Goal: Information Seeking & Learning: Check status

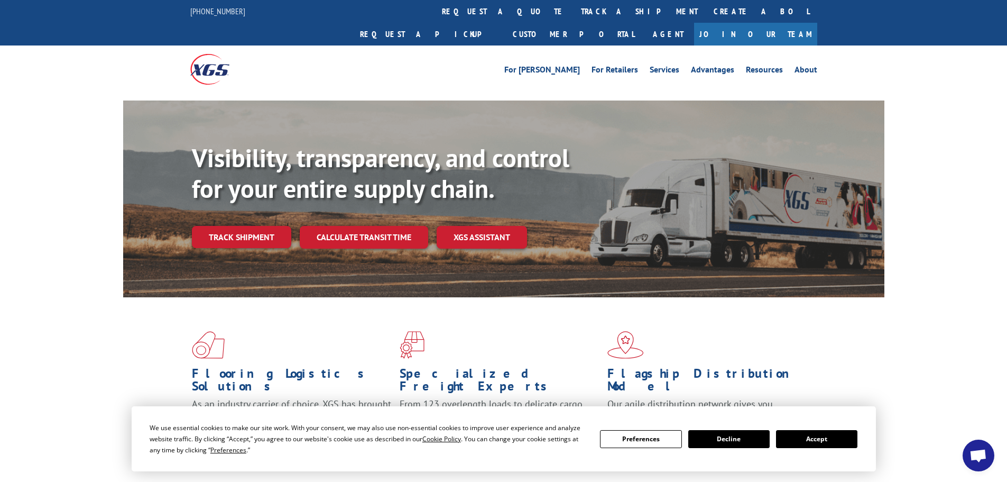
drag, startPoint x: 841, startPoint y: 448, endPoint x: 655, endPoint y: 375, distance: 199.2
click at [830, 443] on div "We use essential cookies to make our site work. With your consent, we may also …" at bounding box center [504, 438] width 708 height 33
click at [808, 438] on button "Accept" at bounding box center [816, 439] width 81 height 18
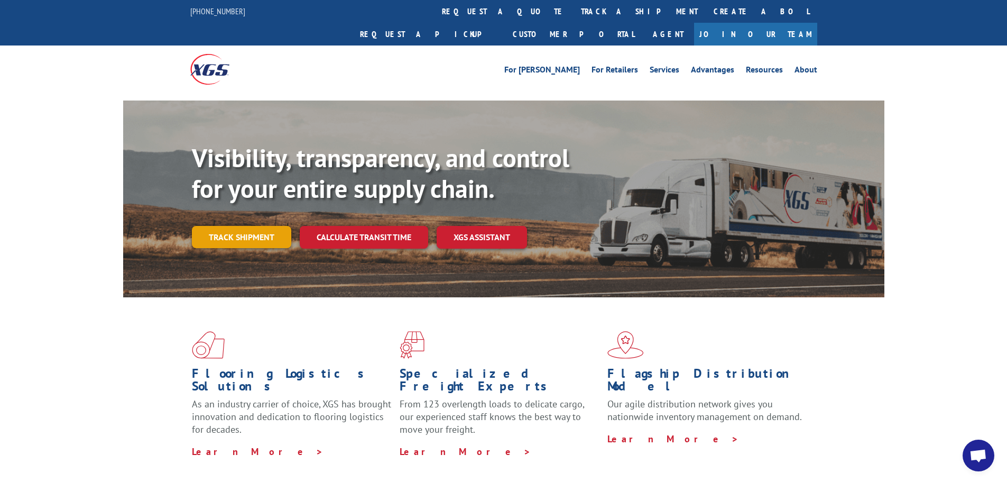
click at [268, 226] on link "Track shipment" at bounding box center [241, 237] width 99 height 22
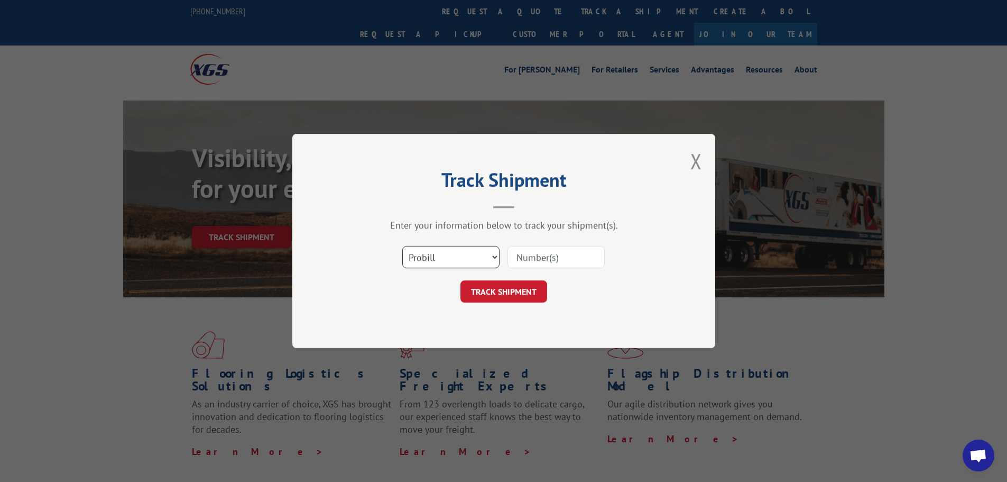
drag, startPoint x: 443, startPoint y: 259, endPoint x: 434, endPoint y: 266, distance: 11.6
click at [443, 260] on select "Select category... Probill BOL PO" at bounding box center [450, 257] width 97 height 22
select select "po"
click at [402, 246] on select "Select category... Probill BOL PO" at bounding box center [450, 257] width 97 height 22
click at [521, 255] on input at bounding box center [556, 257] width 97 height 22
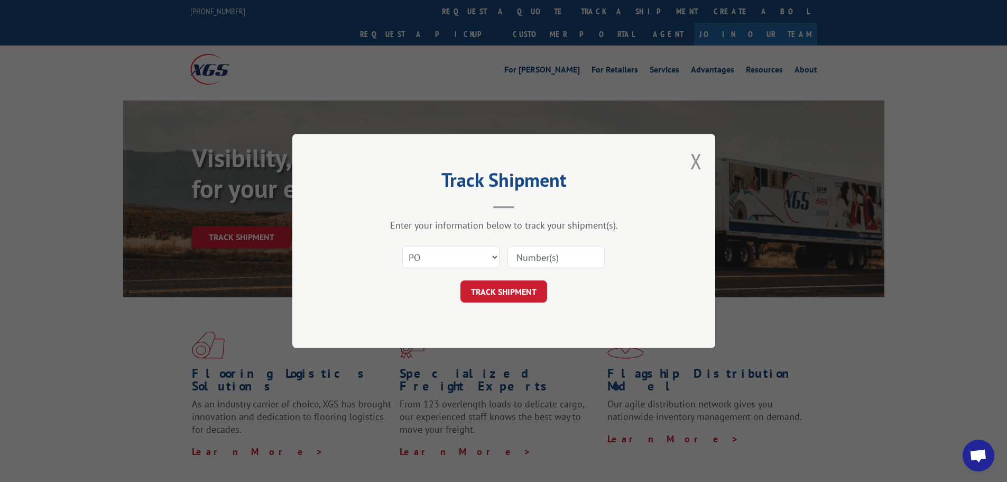
paste input "16512260"
type input "16512260"
drag, startPoint x: 529, startPoint y: 288, endPoint x: 415, endPoint y: 320, distance: 118.7
click at [529, 288] on button "TRACK SHIPMENT" at bounding box center [503, 291] width 87 height 22
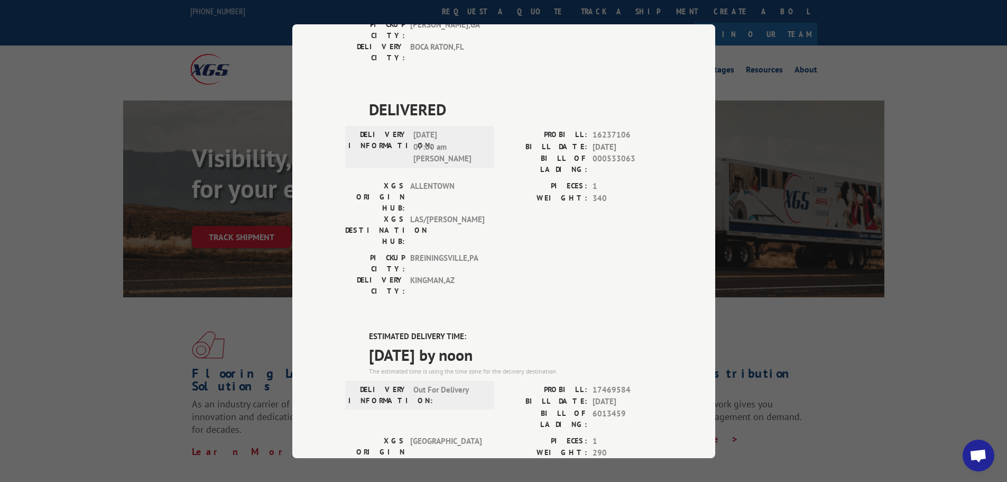
scroll to position [229, 0]
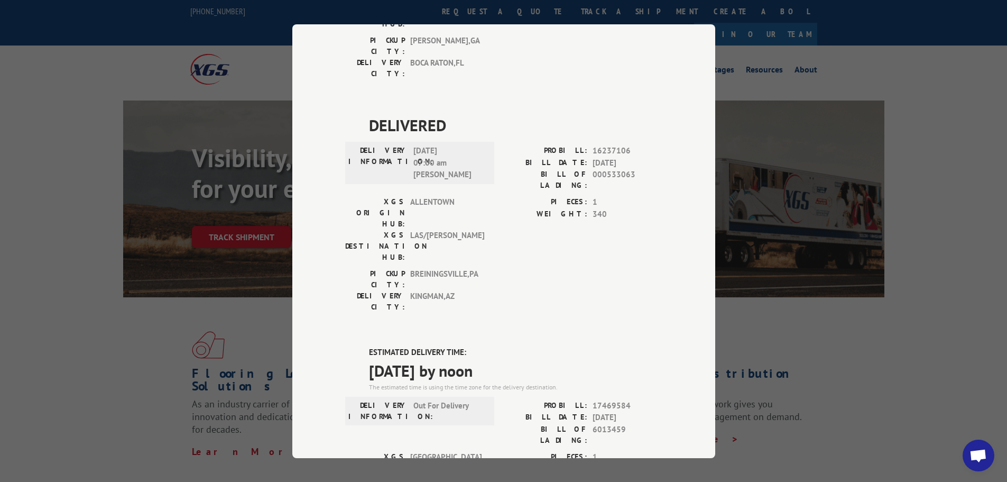
click at [227, 289] on div "Track Shipment DELIVERED DELIVERY INFORMATION: [DATE] 05:06 pm [PERSON_NAME] PR…" at bounding box center [503, 241] width 1007 height 482
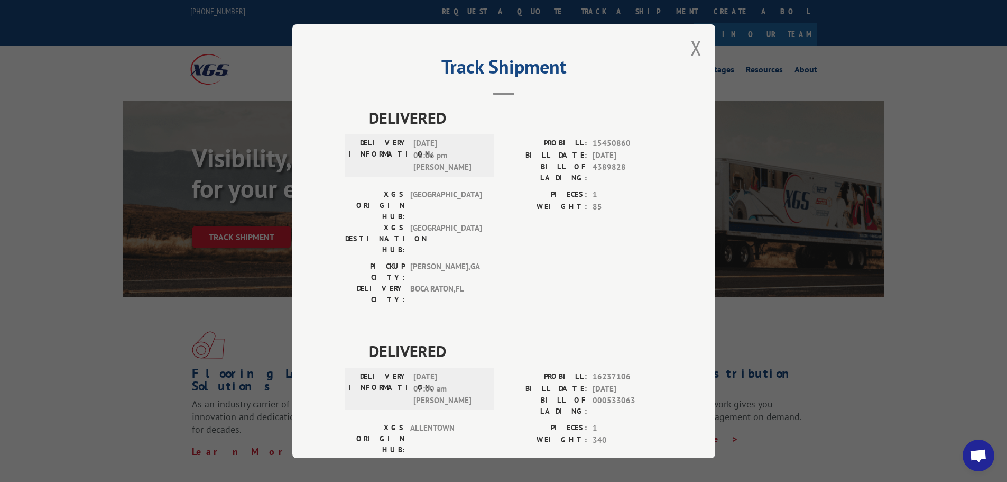
scroll to position [0, 0]
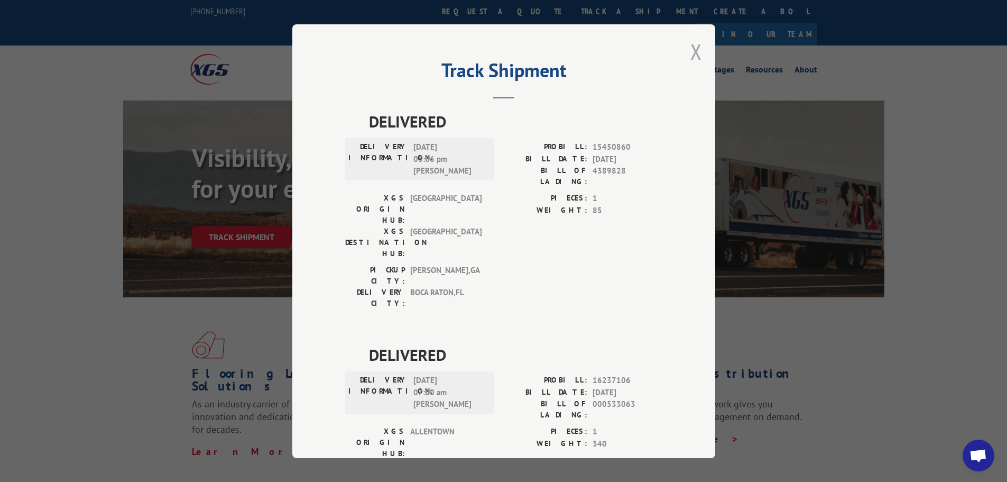
click at [693, 52] on button "Close modal" at bounding box center [696, 52] width 12 height 28
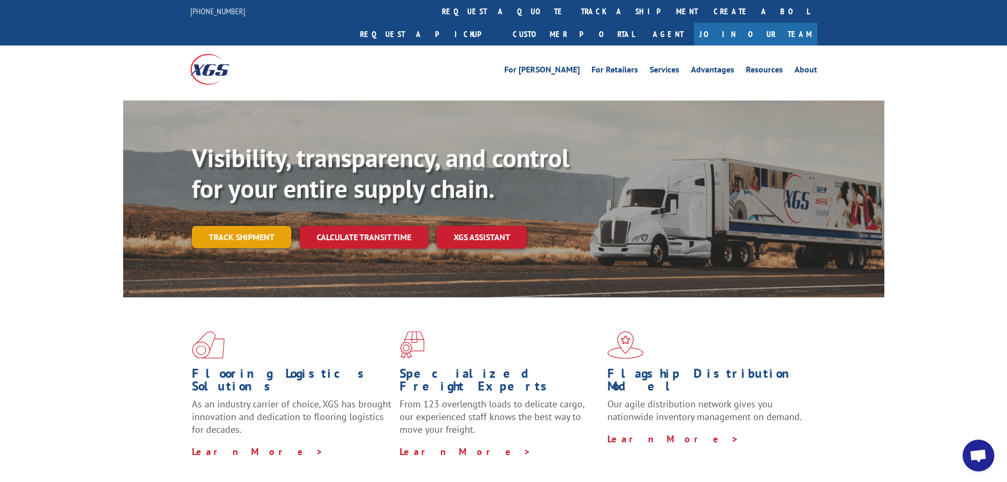
click at [250, 226] on link "Track shipment" at bounding box center [241, 237] width 99 height 22
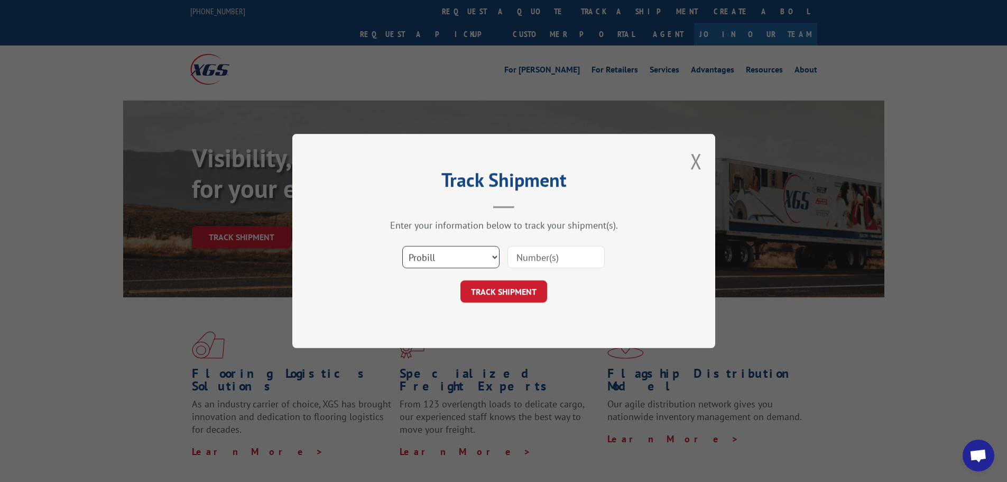
drag, startPoint x: 482, startPoint y: 256, endPoint x: 473, endPoint y: 264, distance: 12.0
click at [481, 258] on select "Select category... Probill BOL PO" at bounding box center [450, 257] width 97 height 22
select select "po"
click at [402, 246] on select "Select category... Probill BOL PO" at bounding box center [450, 257] width 97 height 22
click at [529, 263] on input at bounding box center [556, 257] width 97 height 22
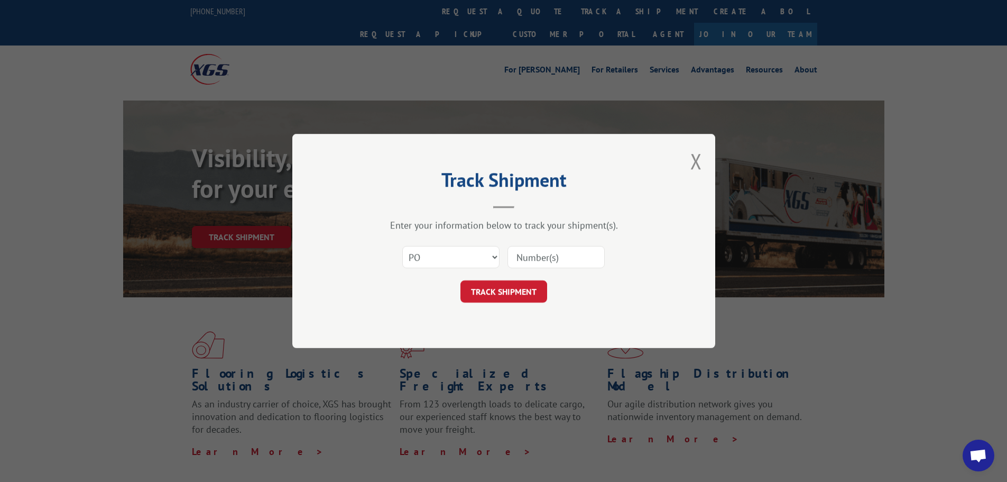
paste input "16512305"
type input "16512305"
click at [516, 292] on button "TRACK SHIPMENT" at bounding box center [503, 291] width 87 height 22
